Goal: Transaction & Acquisition: Obtain resource

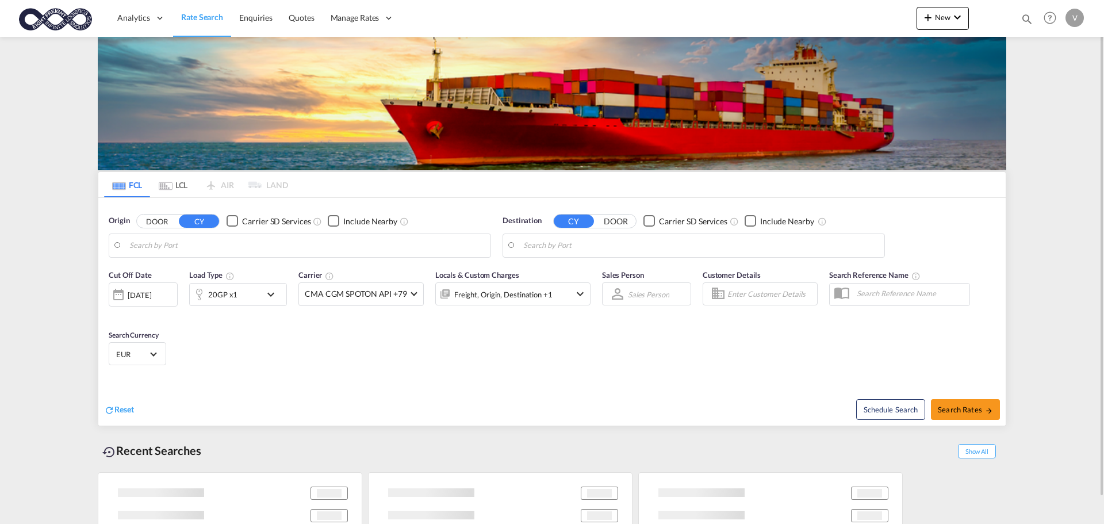
type input "[GEOGRAPHIC_DATA], [GEOGRAPHIC_DATA]"
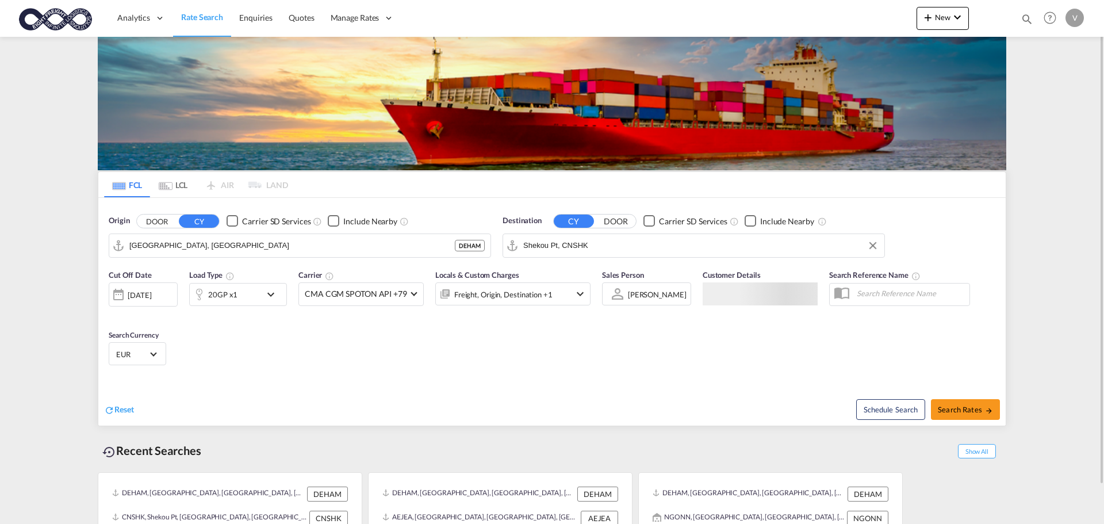
click at [556, 246] on input "Shekou Pt, CNSHK" at bounding box center [700, 245] width 355 height 17
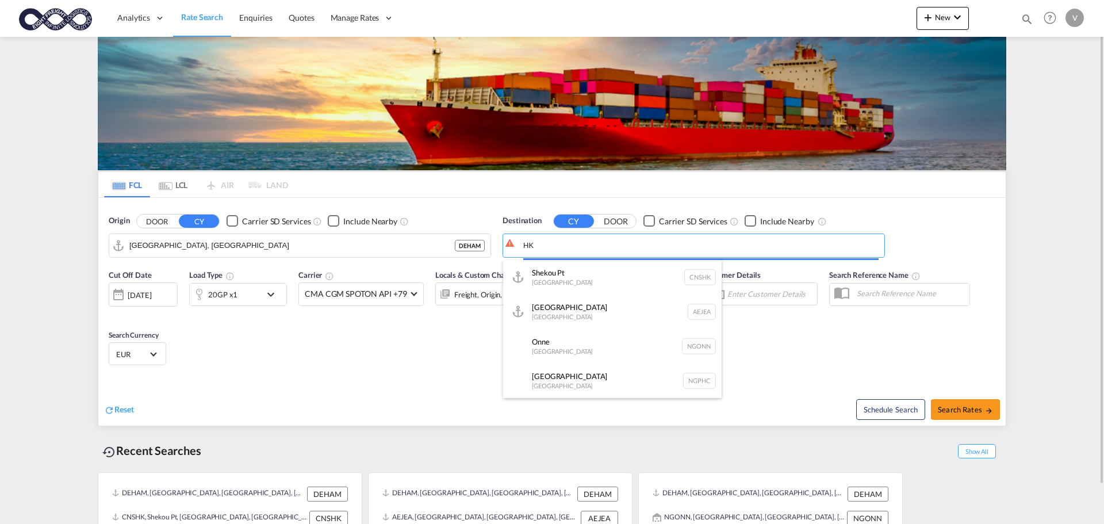
type input "K"
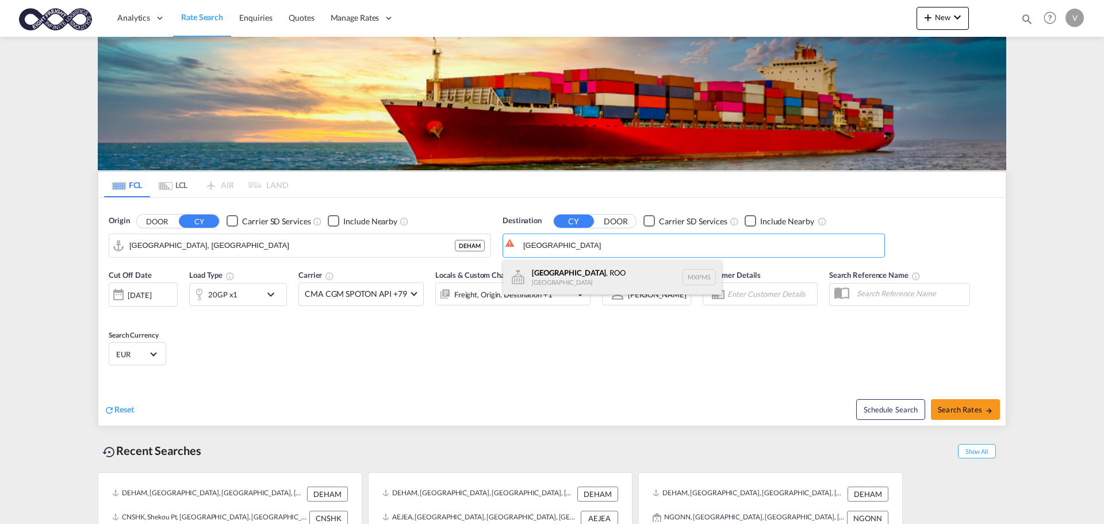
click at [563, 274] on div "[GEOGRAPHIC_DATA] , [GEOGRAPHIC_DATA] [GEOGRAPHIC_DATA] MXPMS" at bounding box center [612, 277] width 218 height 34
type input "[GEOGRAPHIC_DATA], ROO, MXPMS"
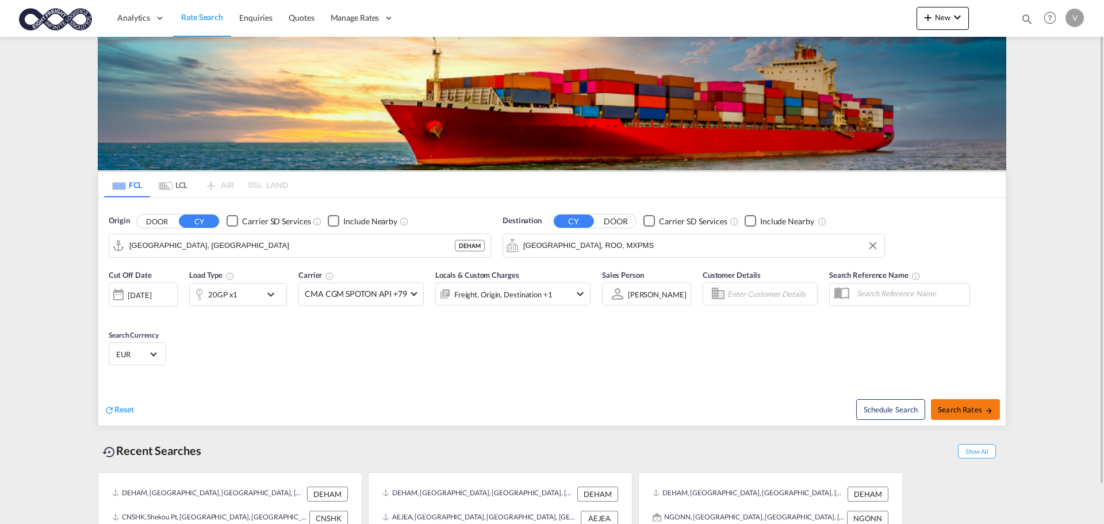
click at [938, 412] on span "Search Rates" at bounding box center [965, 409] width 55 height 9
type input "DEHAM to MXPMS / [DATE]"
